Goal: Navigation & Orientation: Understand site structure

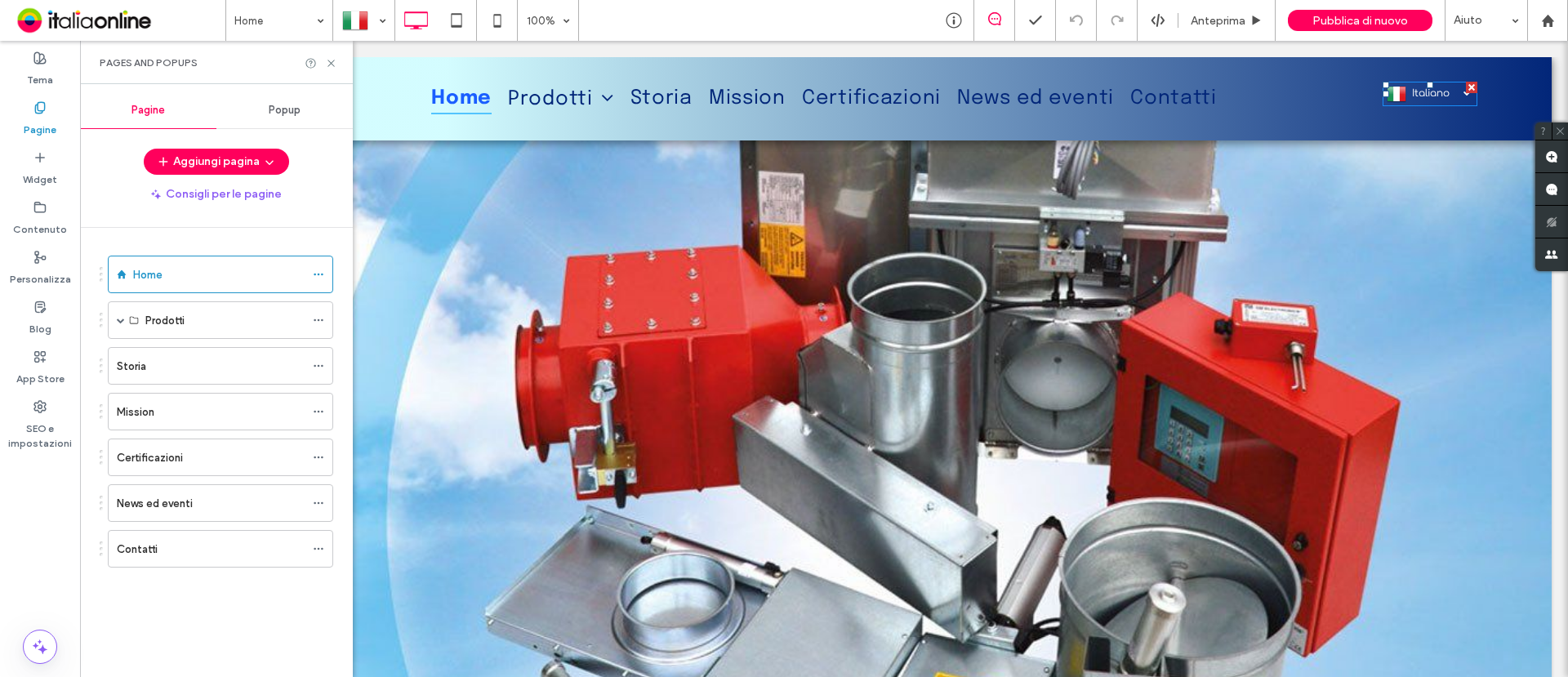
click at [1416, 91] on span "Italiano" at bounding box center [1441, 92] width 58 height 12
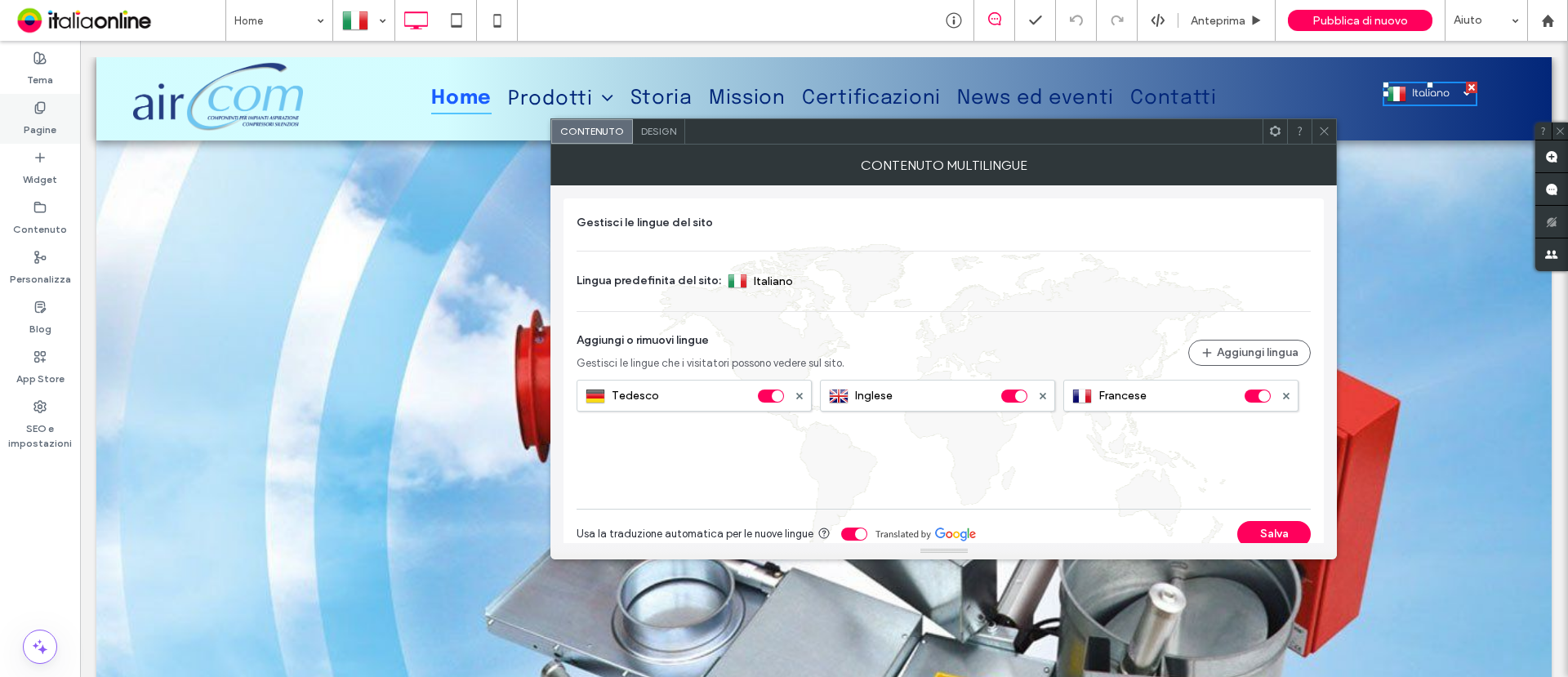
click at [42, 125] on label "Pagine" at bounding box center [39, 125] width 32 height 22
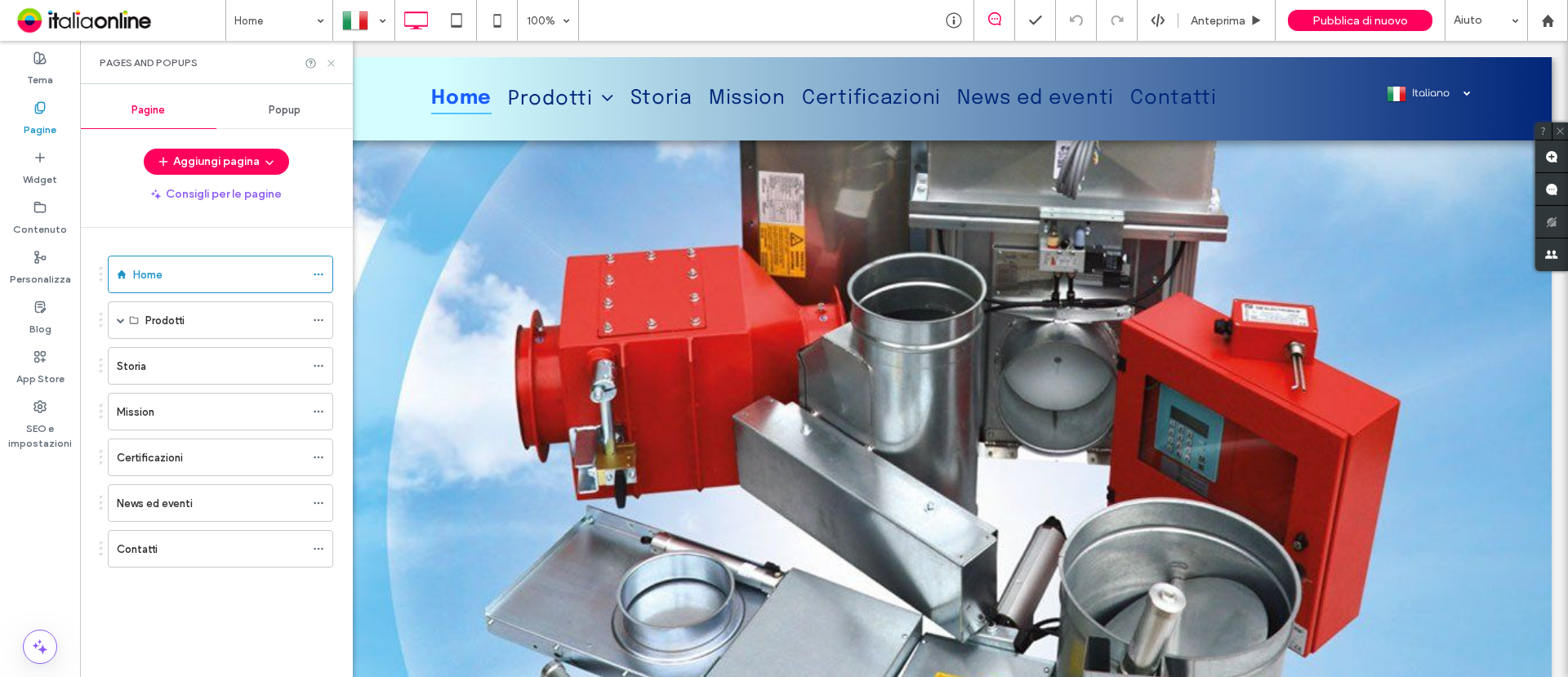
click at [333, 65] on use at bounding box center [330, 62] width 6 height 6
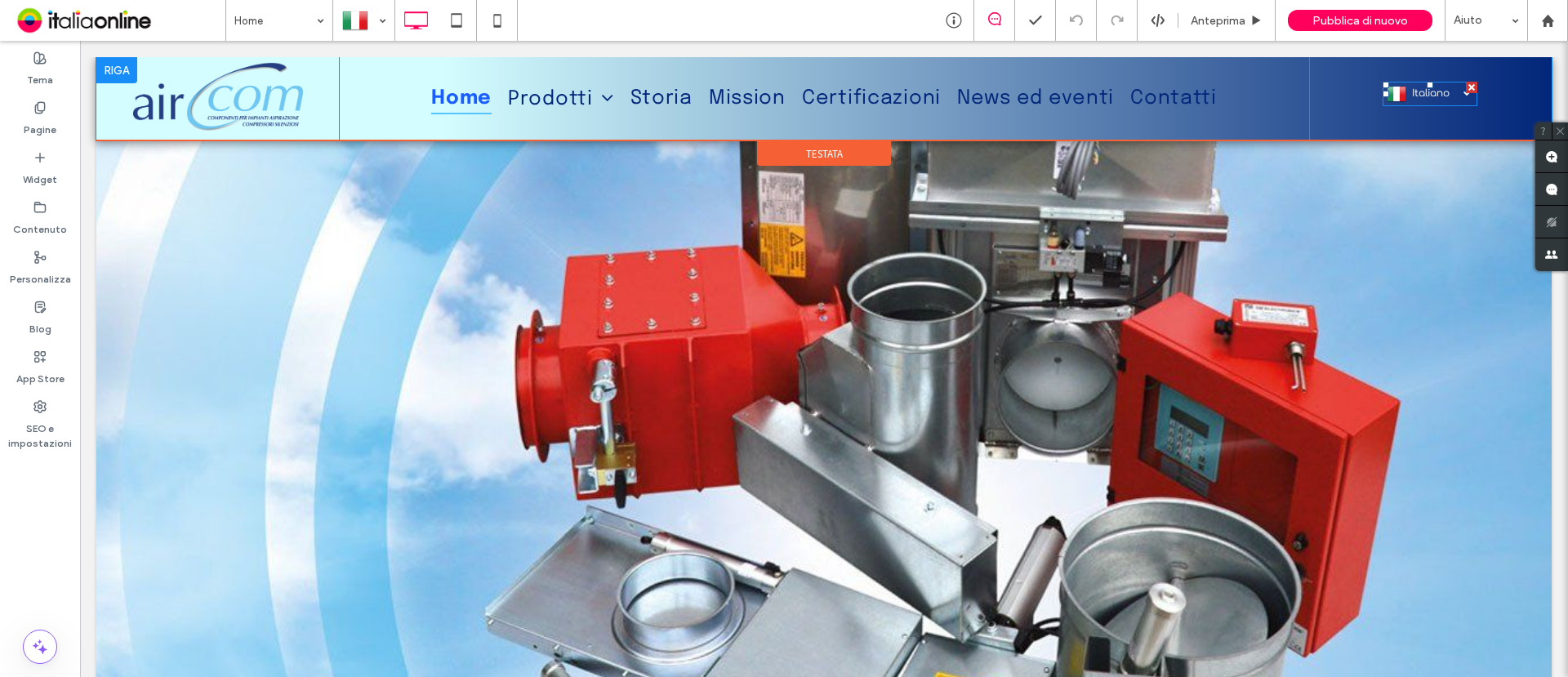
click at [1412, 91] on span "Italiano" at bounding box center [1441, 92] width 58 height 12
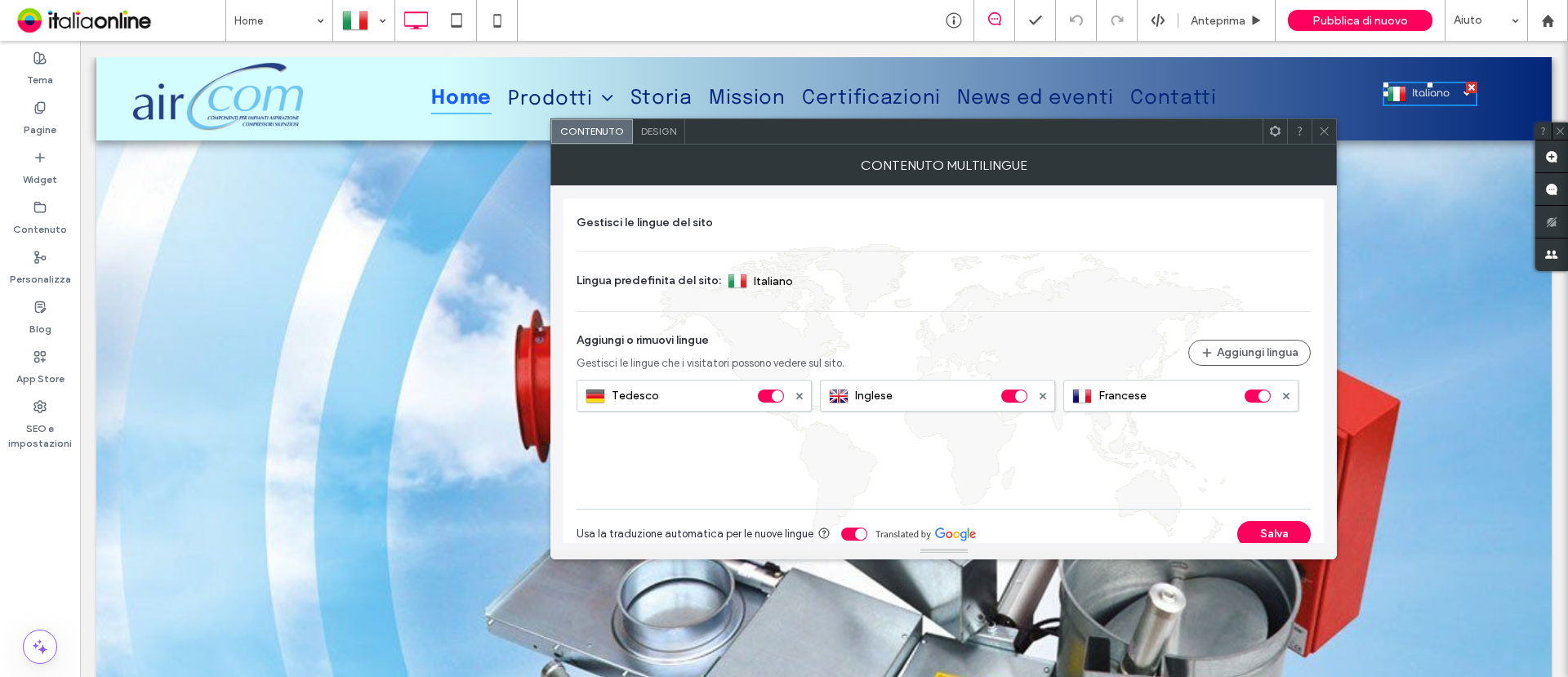
click at [1320, 127] on icon at bounding box center [1324, 131] width 13 height 13
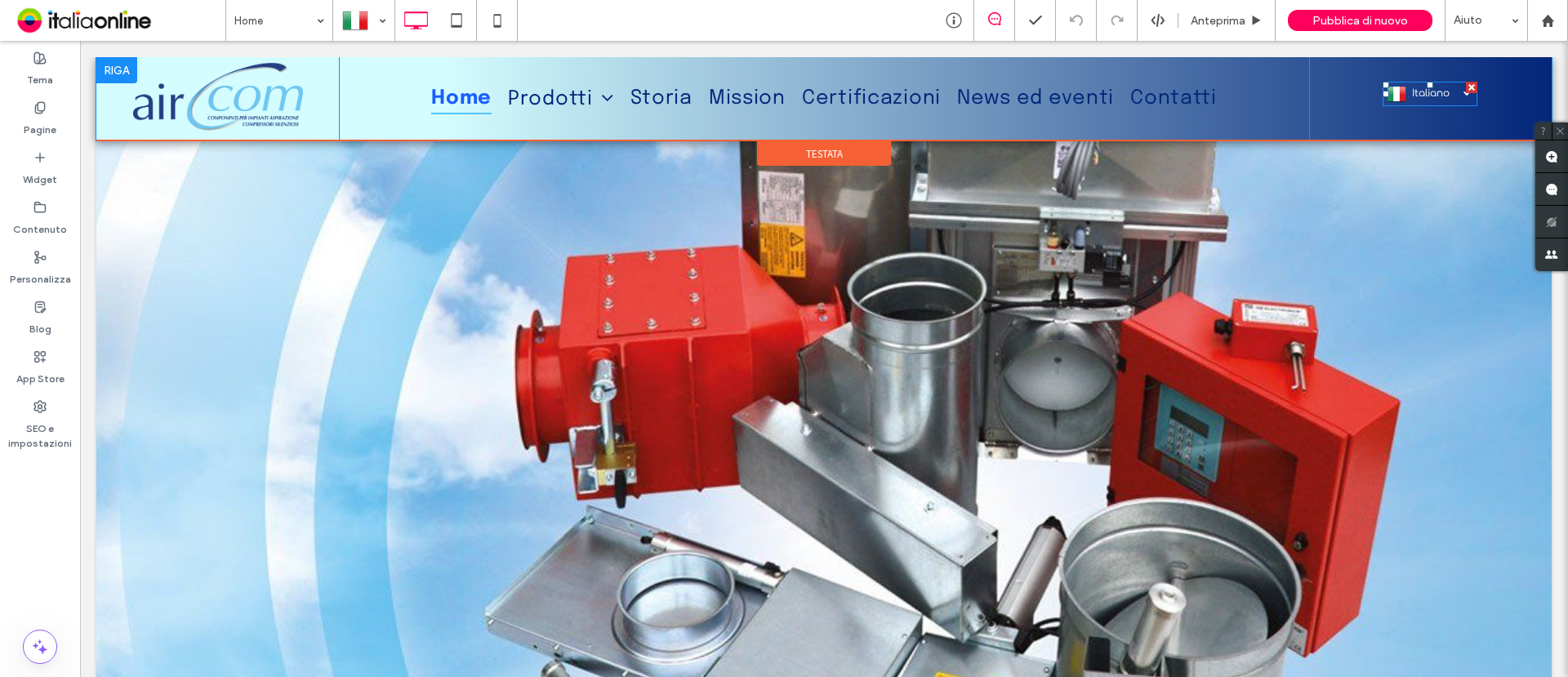
click at [1426, 86] on link "Italiano it" at bounding box center [1430, 93] width 95 height 24
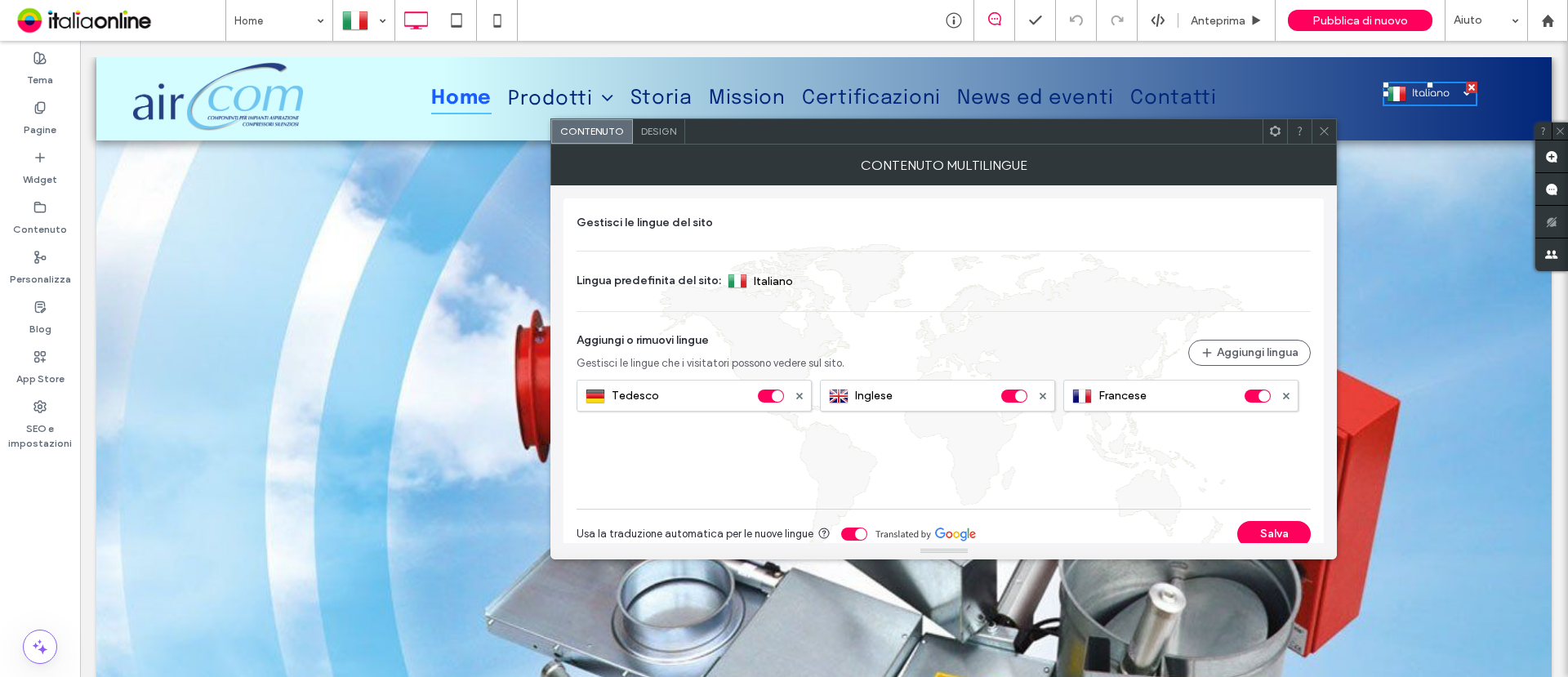
click at [1327, 144] on div "Contenuto multilingue" at bounding box center [944, 165] width 787 height 41
click at [1325, 122] on span at bounding box center [1324, 131] width 13 height 24
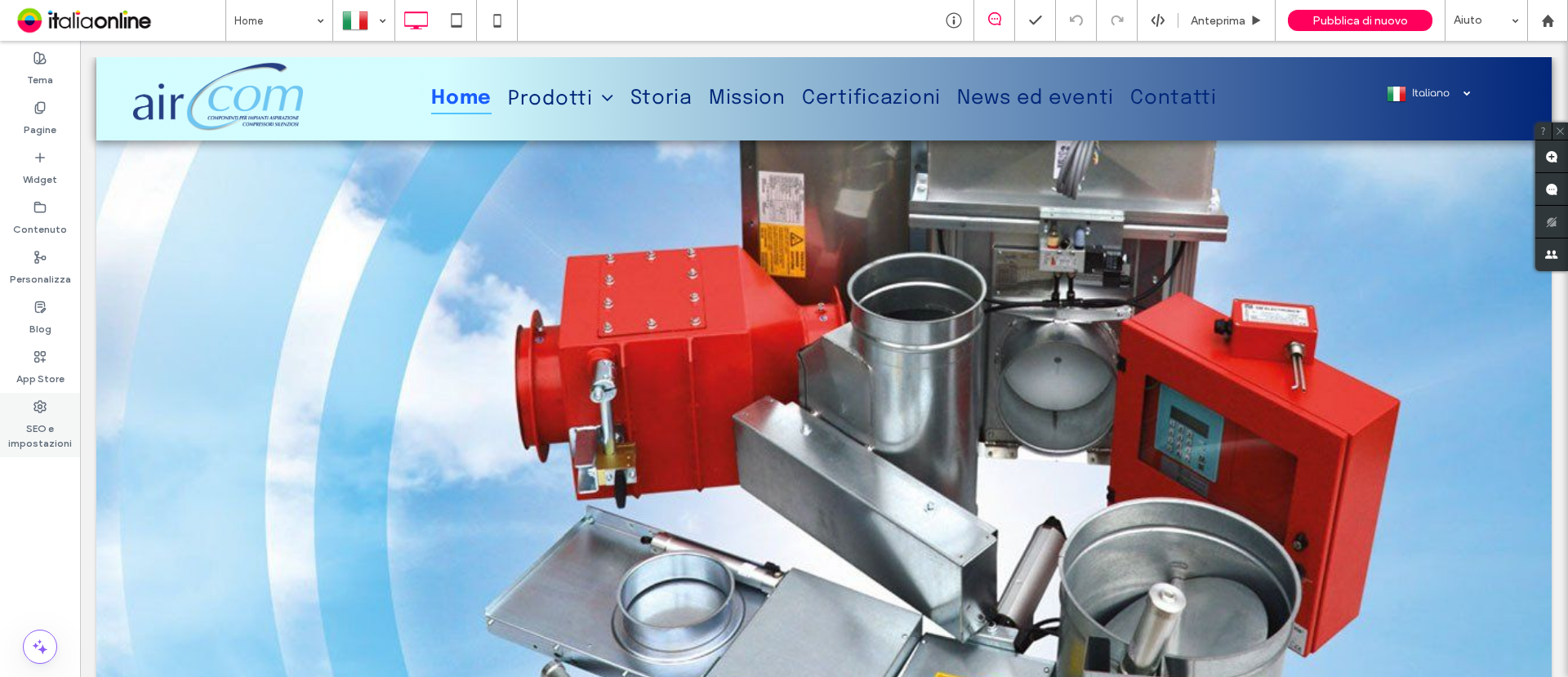
click at [22, 433] on label "SEO e impostazioni" at bounding box center [39, 432] width 80 height 38
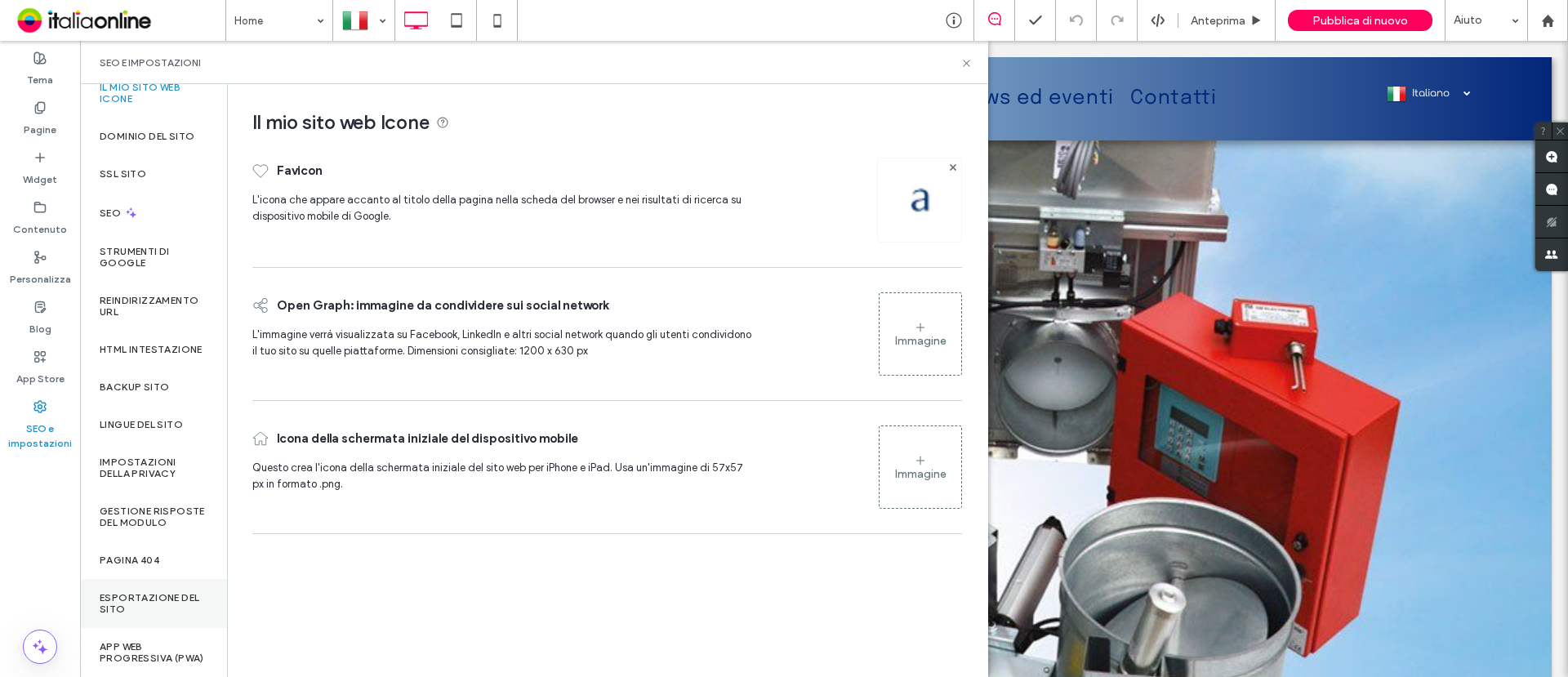
scroll to position [50, 0]
drag, startPoint x: 182, startPoint y: 365, endPoint x: 218, endPoint y: 509, distance: 148.4
click at [182, 369] on div "Backup sito" at bounding box center [153, 387] width 147 height 38
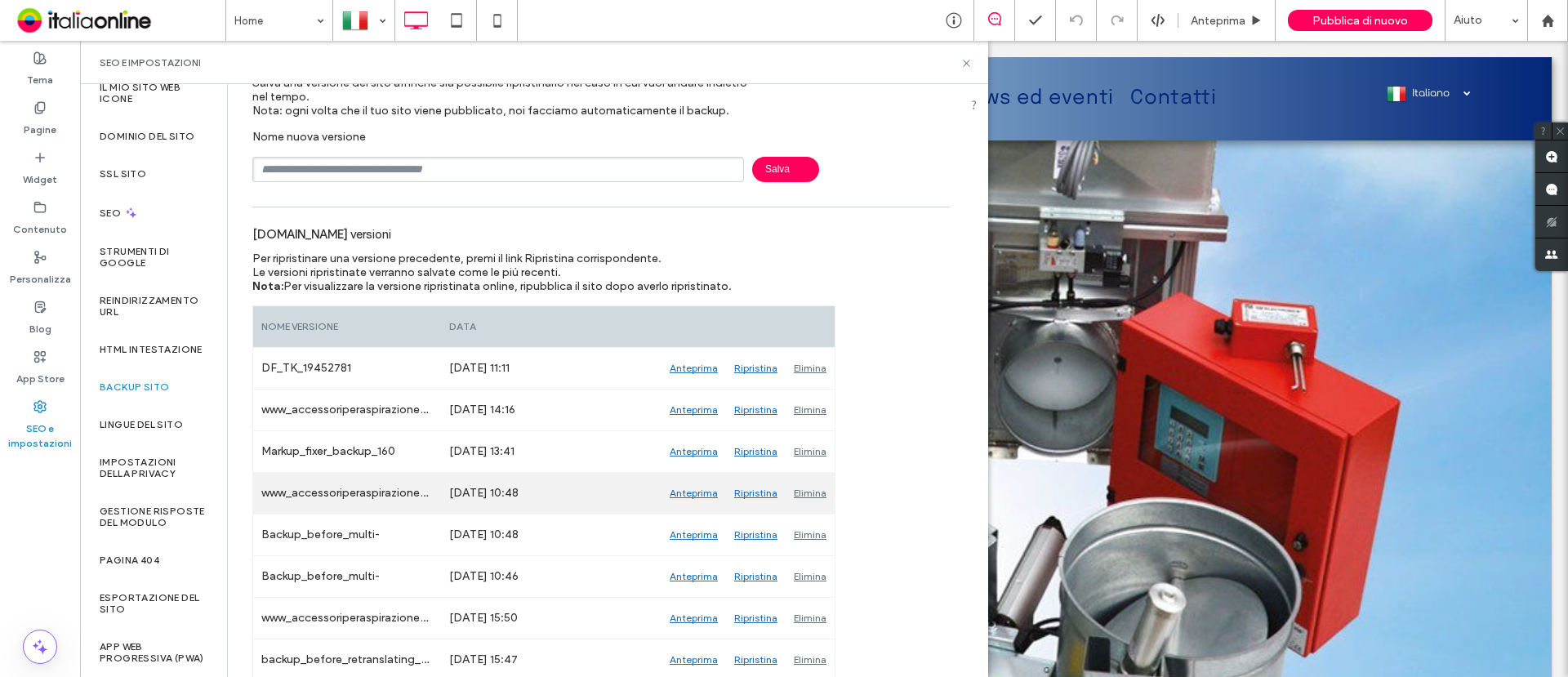
scroll to position [102, 0]
